Goal: Complete application form

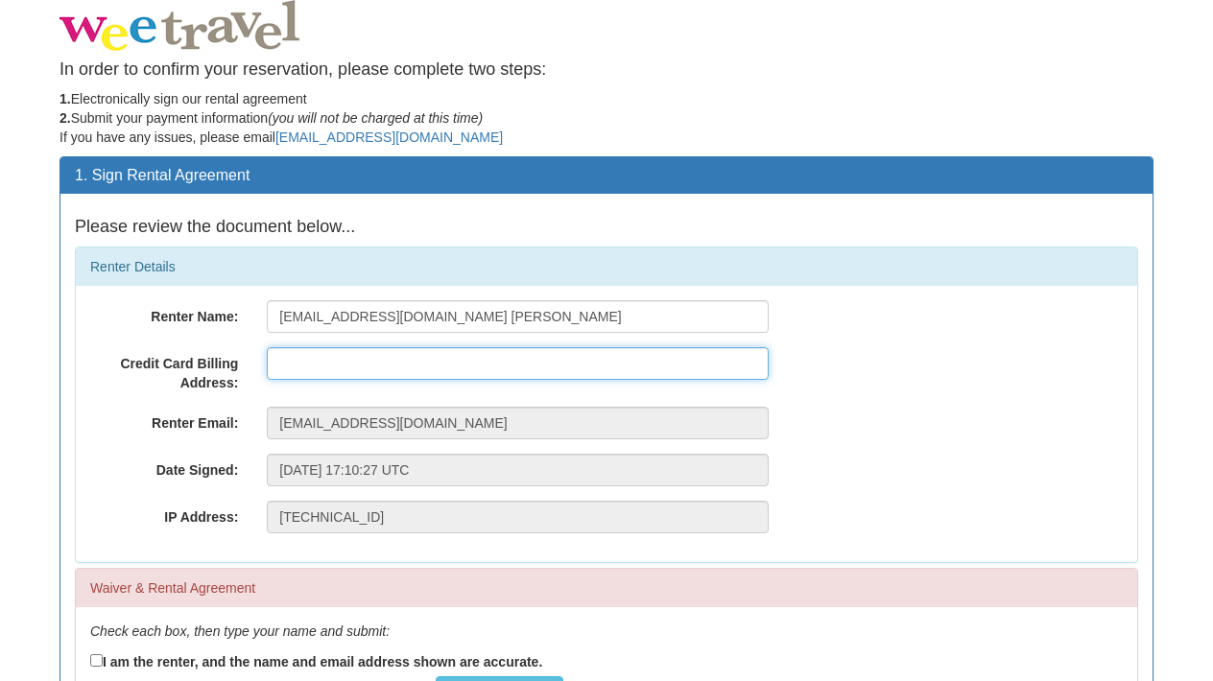
type input "[STREET_ADDRESS]"
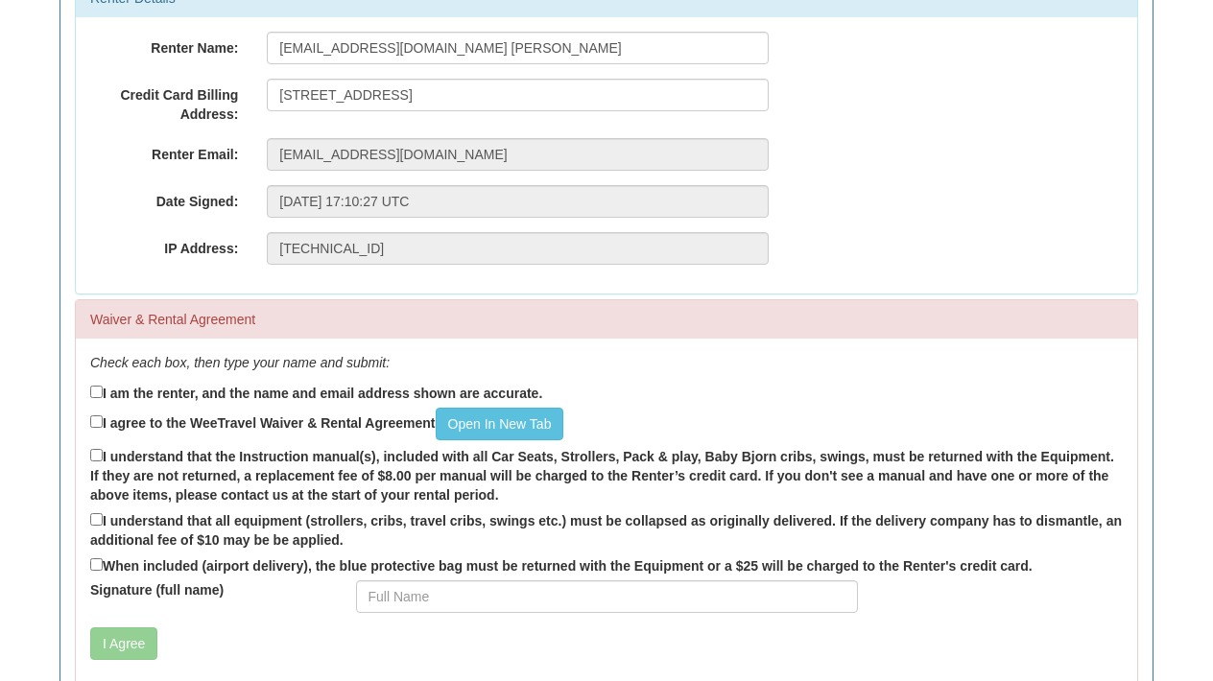
scroll to position [273, 0]
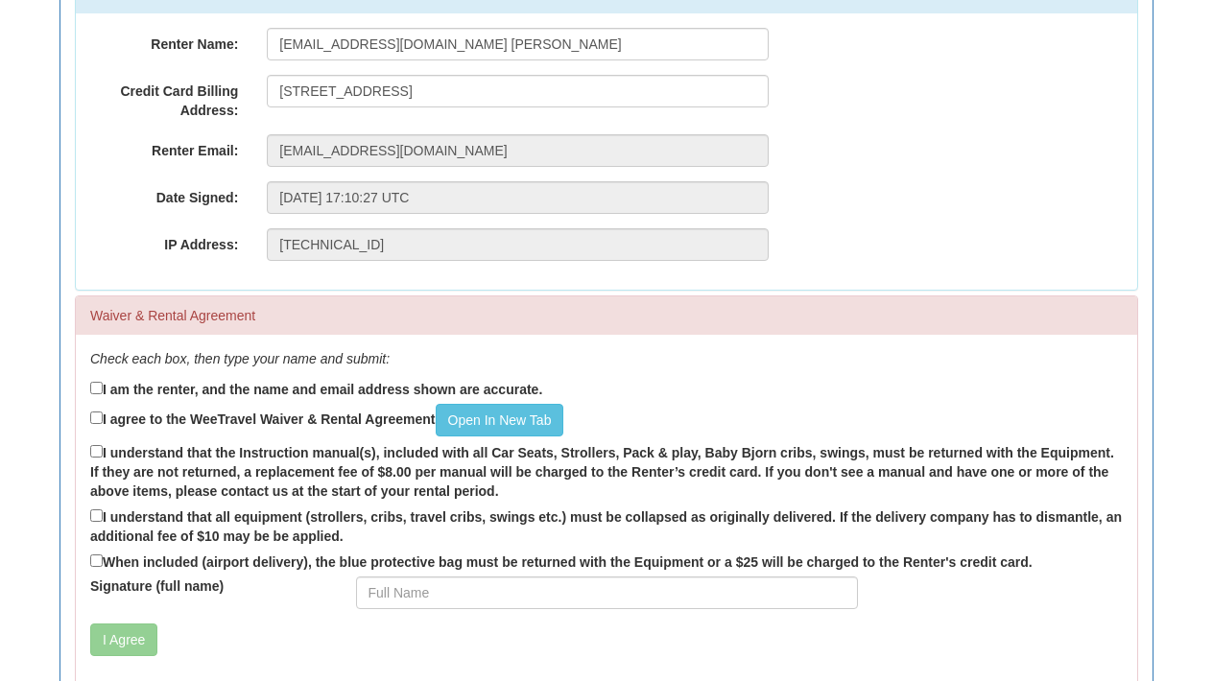
click at [102, 388] on label "I am the renter, and the name and email address shown are accurate." at bounding box center [316, 388] width 452 height 21
click at [102, 388] on input "I am the renter, and the name and email address shown are accurate." at bounding box center [96, 388] width 12 height 12
checkbox input "true"
click at [98, 417] on input "I agree to the WeeTravel Waiver & Rental Agreement Open In [GEOGRAPHIC_DATA]" at bounding box center [96, 418] width 12 height 12
checkbox input "true"
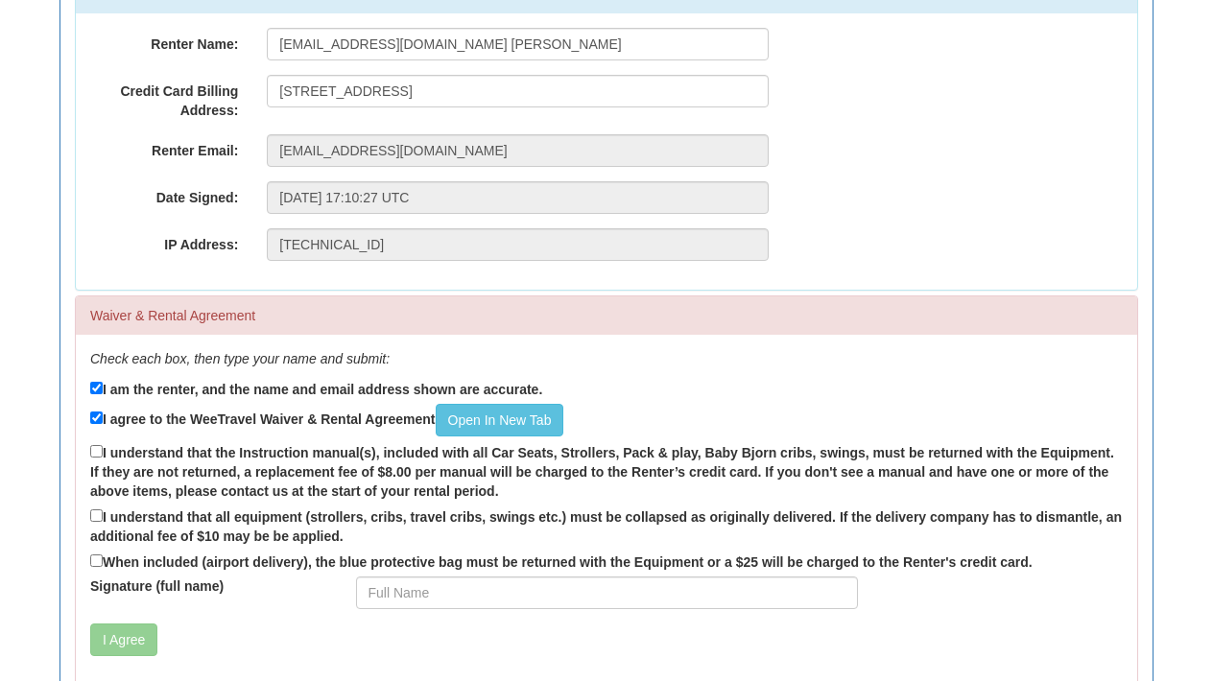
click at [96, 450] on input "I understand that the Instruction manual(s), included with all Car Seats, Strol…" at bounding box center [96, 451] width 12 height 12
checkbox input "true"
click at [98, 513] on input "I understand that all equipment (strollers, cribs, travel cribs, swings etc.) m…" at bounding box center [96, 516] width 12 height 12
checkbox input "true"
click at [94, 555] on input "When included (airport delivery), the blue protective bag must be returned with…" at bounding box center [96, 561] width 12 height 12
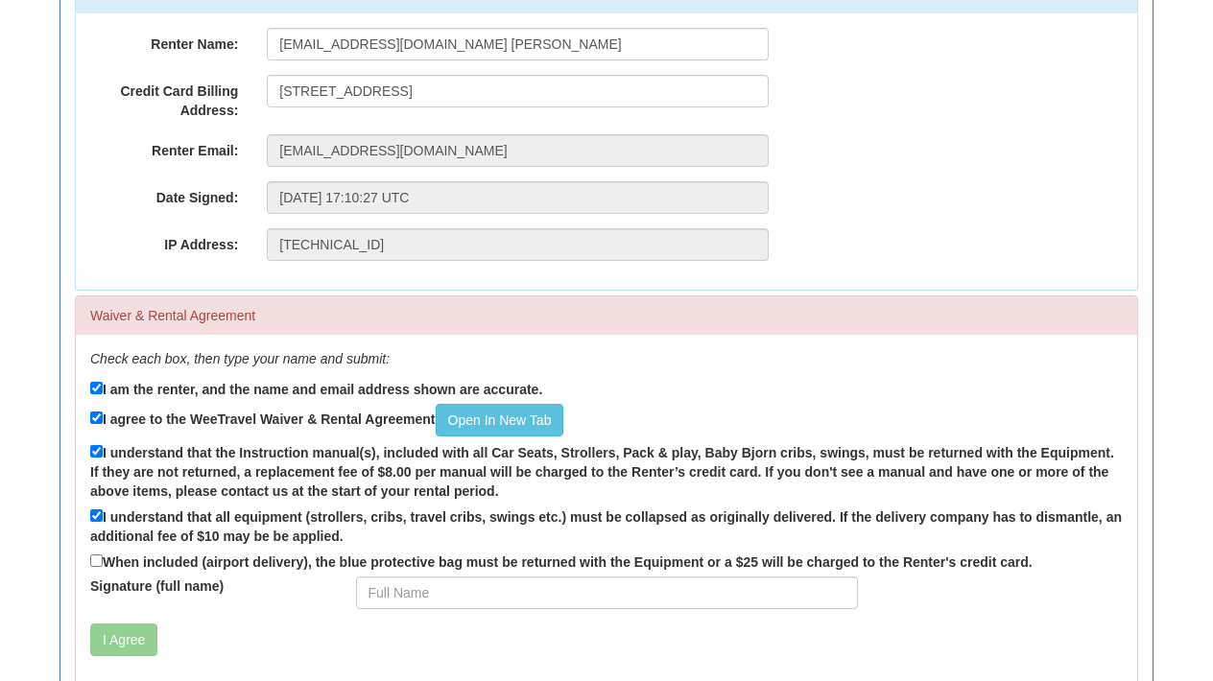
checkbox input "true"
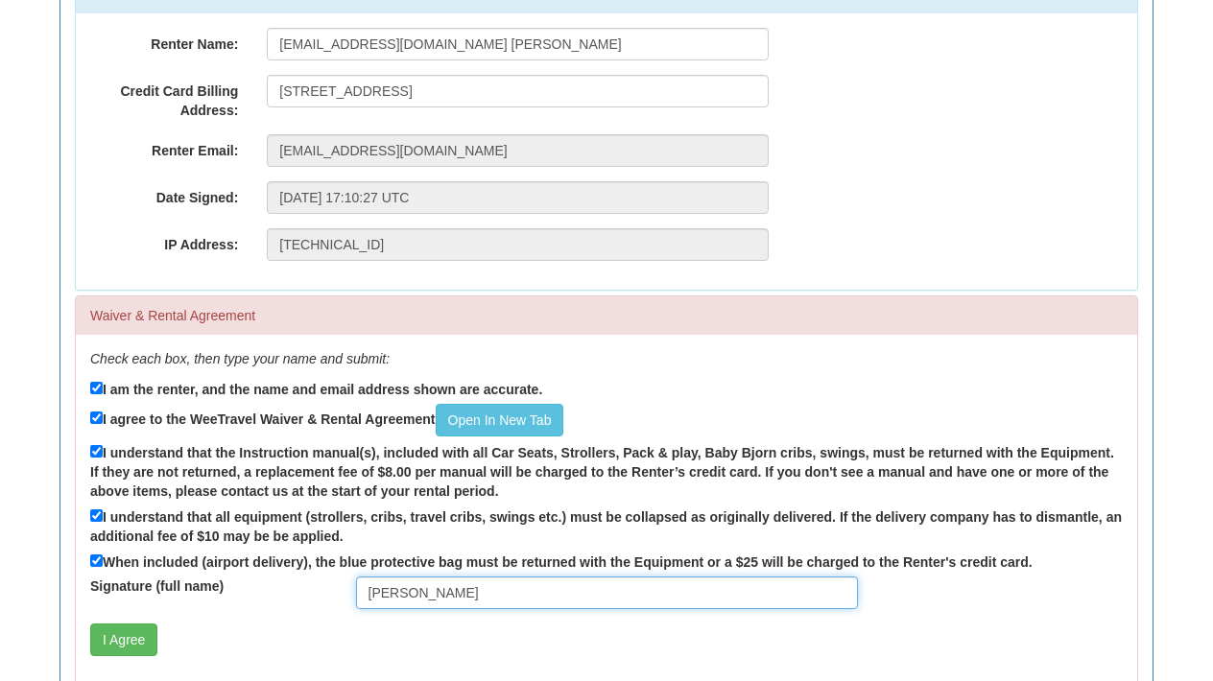
type input "[PERSON_NAME]"
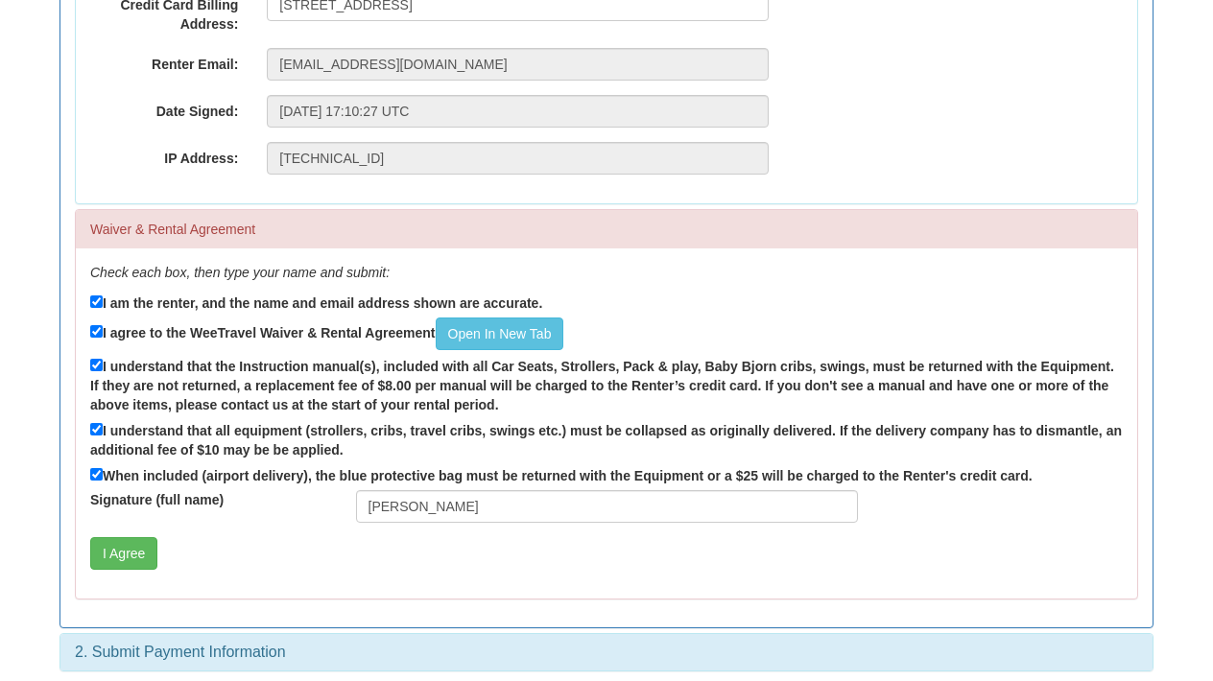
scroll to position [358, 0]
click at [124, 546] on button "I Agree" at bounding box center [123, 554] width 67 height 33
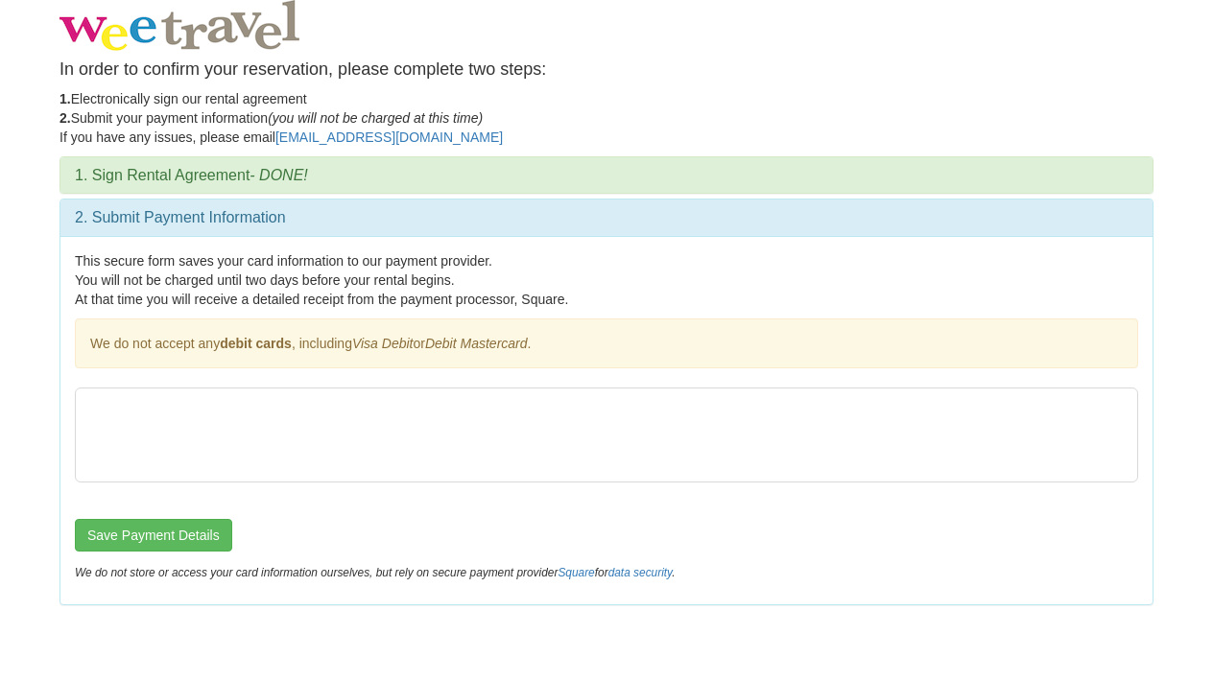
scroll to position [0, 0]
click at [150, 536] on button "Save Payment Details" at bounding box center [153, 535] width 157 height 33
